Goal: Go to known website: Access a specific website the user already knows

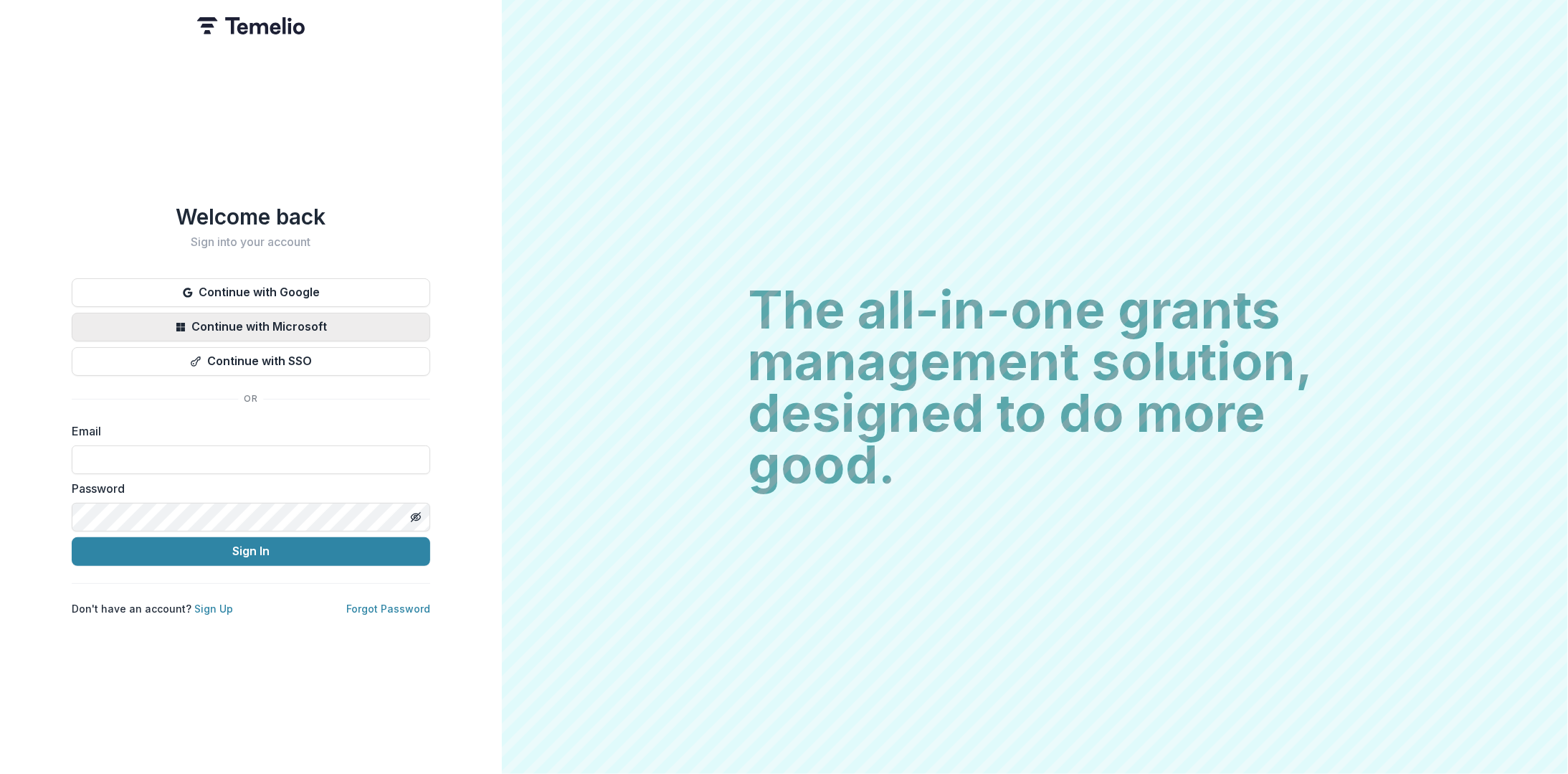
click at [299, 328] on button "Continue with Microsoft" at bounding box center [251, 327] width 358 height 29
